Goal: Transaction & Acquisition: Purchase product/service

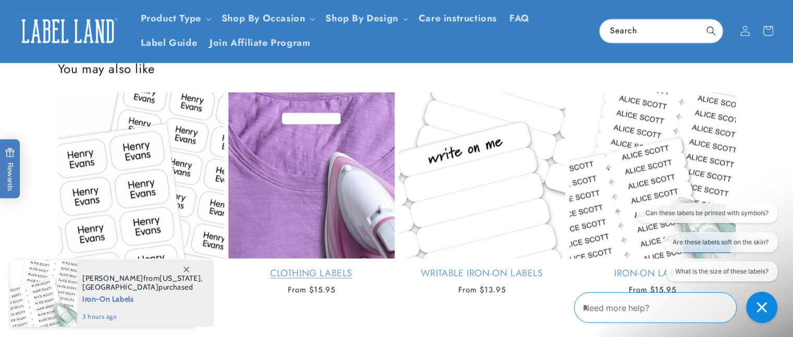
click at [332, 273] on link "Clothing Labels" at bounding box center [311, 274] width 166 height 12
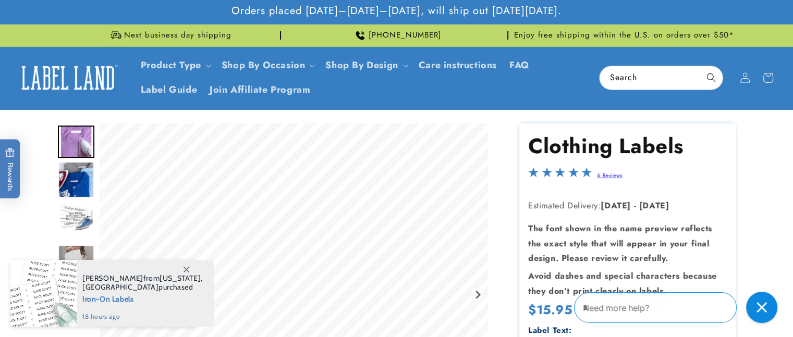
click at [160, 283] on span "Pennsylvania" at bounding box center [180, 278] width 41 height 9
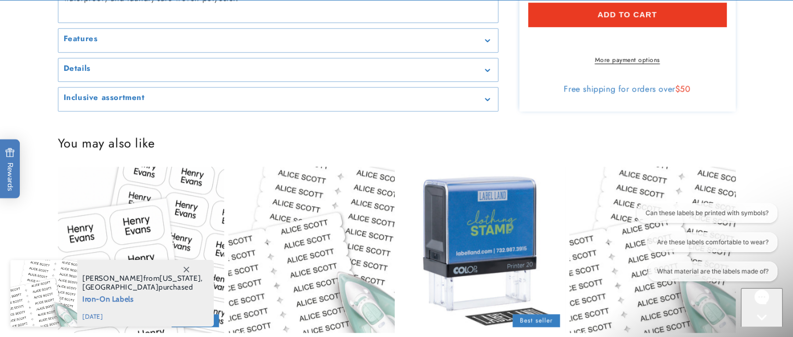
scroll to position [814, 0]
